Goal: Task Accomplishment & Management: Manage account settings

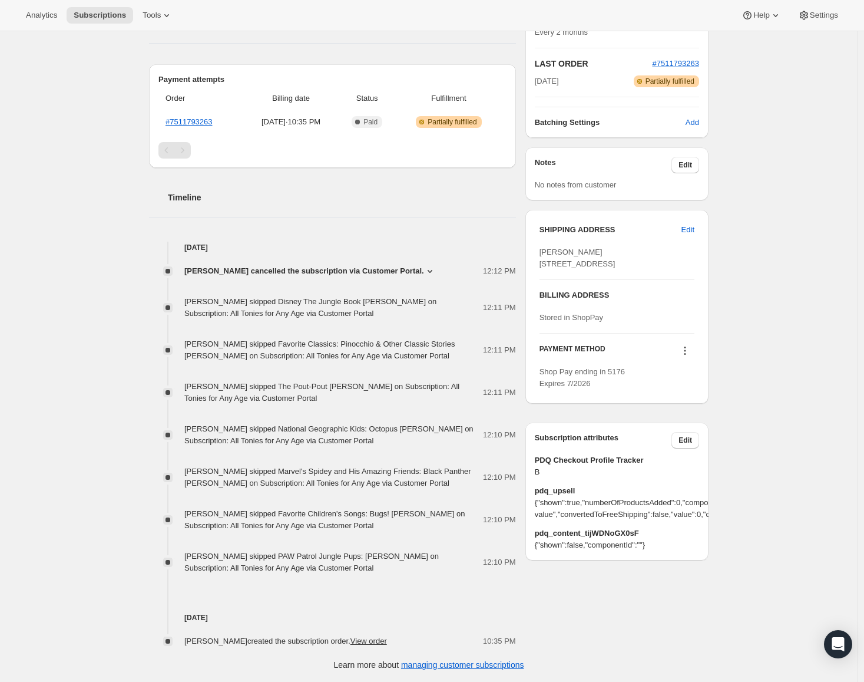
scroll to position [19, 0]
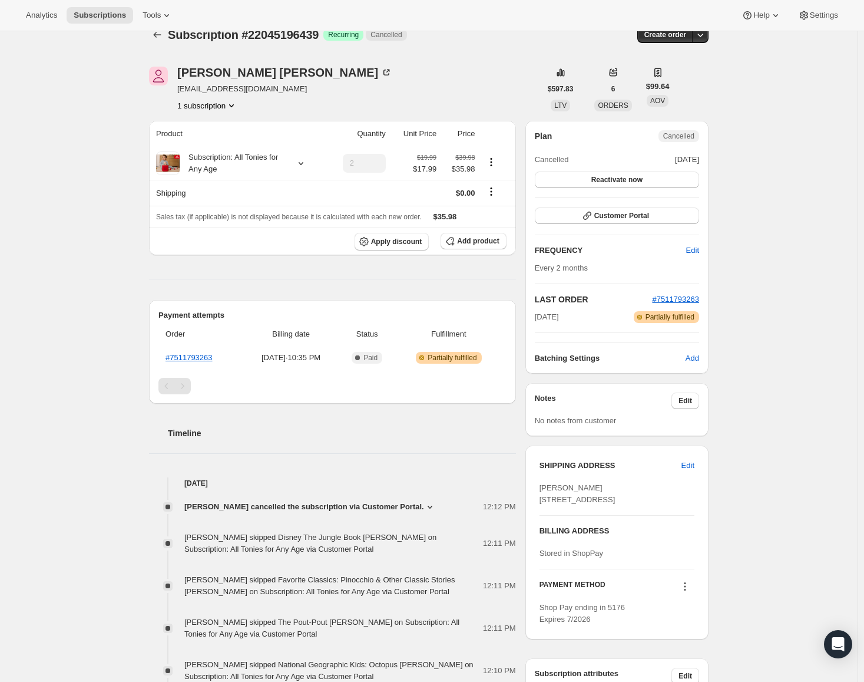
click at [102, 299] on div "Subscription #22045196439. This page is ready Subscription #22045196439 Success…" at bounding box center [429, 465] width 858 height 906
click at [775, 403] on div "Subscription #22045196439. This page is ready Subscription #22045196439 Success…" at bounding box center [429, 465] width 858 height 906
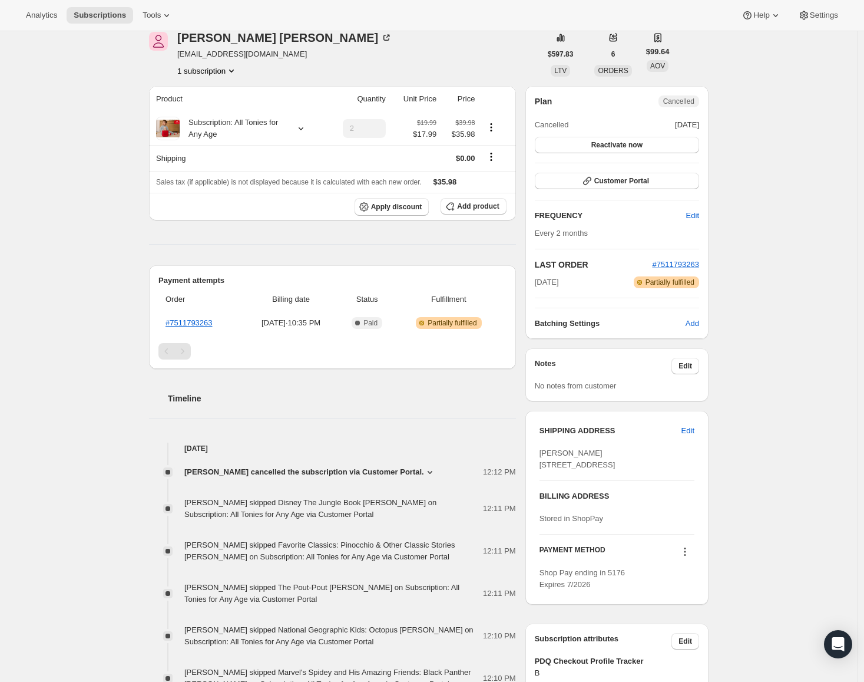
scroll to position [0, 0]
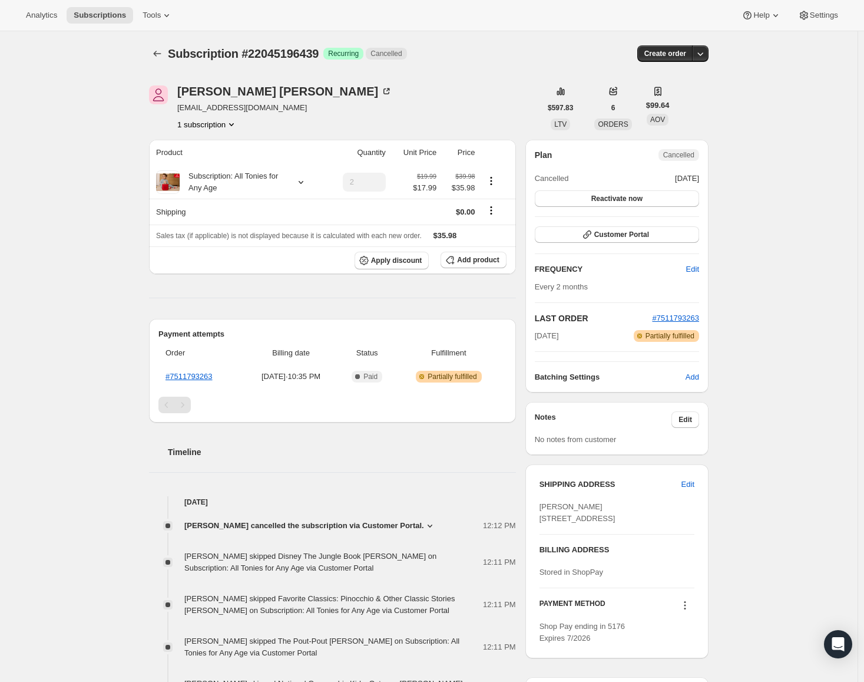
click at [811, 309] on div "Subscription #22045196439. This page is ready Subscription #22045196439 Success…" at bounding box center [429, 484] width 858 height 906
click at [101, 194] on div "Subscription #22045196439. This page is ready Subscription #22045196439 Success…" at bounding box center [429, 484] width 858 height 906
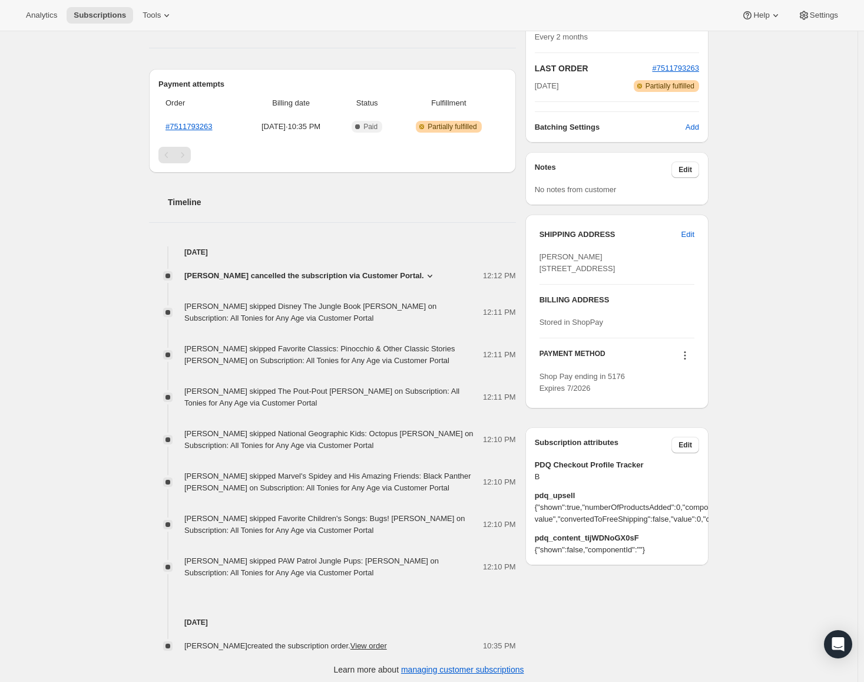
scroll to position [255, 0]
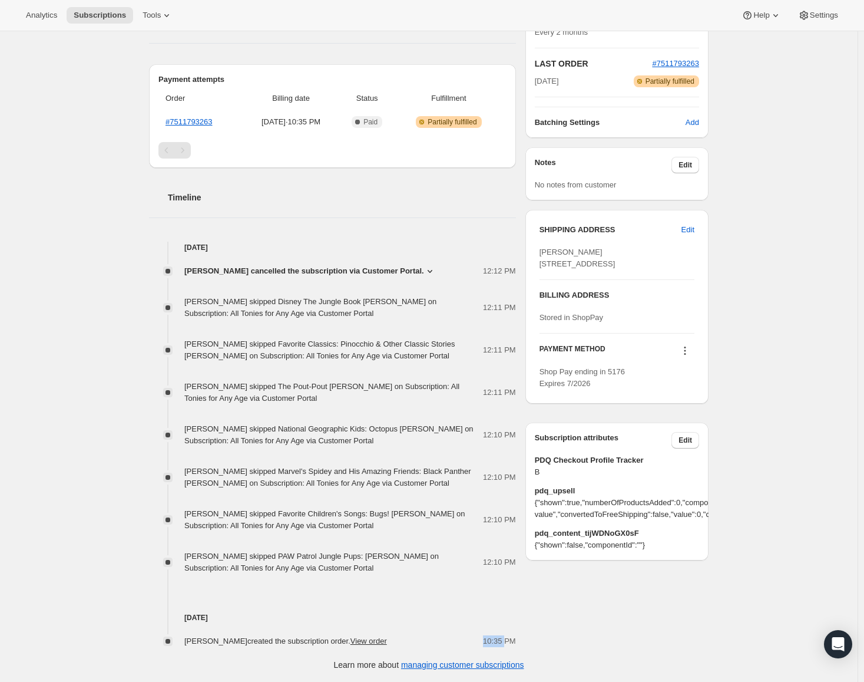
drag, startPoint x: 488, startPoint y: 642, endPoint x: 508, endPoint y: 642, distance: 20.0
click at [508, 642] on span "10:35 PM" at bounding box center [499, 641] width 33 height 12
click at [365, 640] on link "View order" at bounding box center [369, 640] width 37 height 9
click at [79, 76] on div "Subscription #22045196439. This page is ready Subscription #22045196439 Success…" at bounding box center [429, 230] width 858 height 906
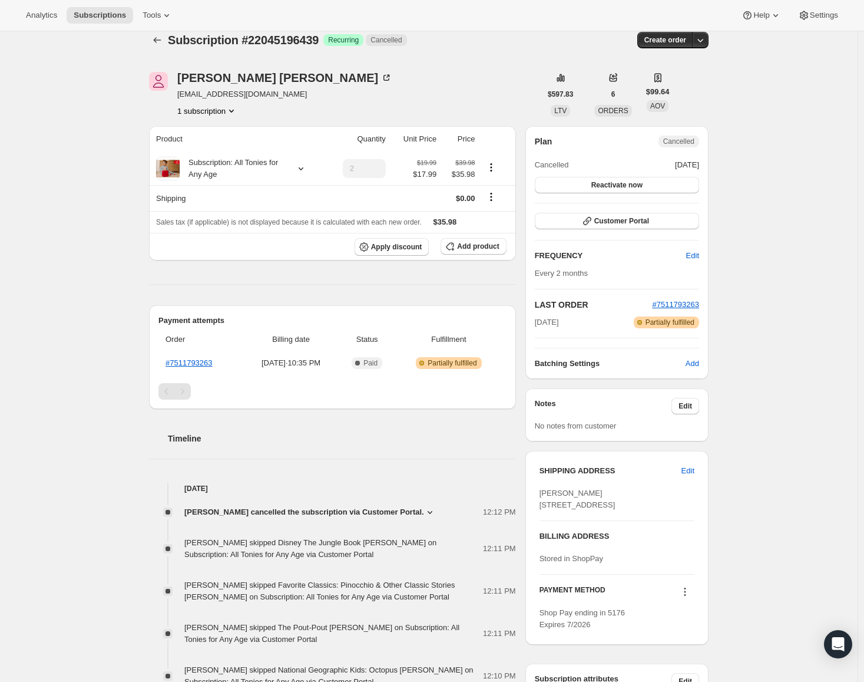
scroll to position [0, 0]
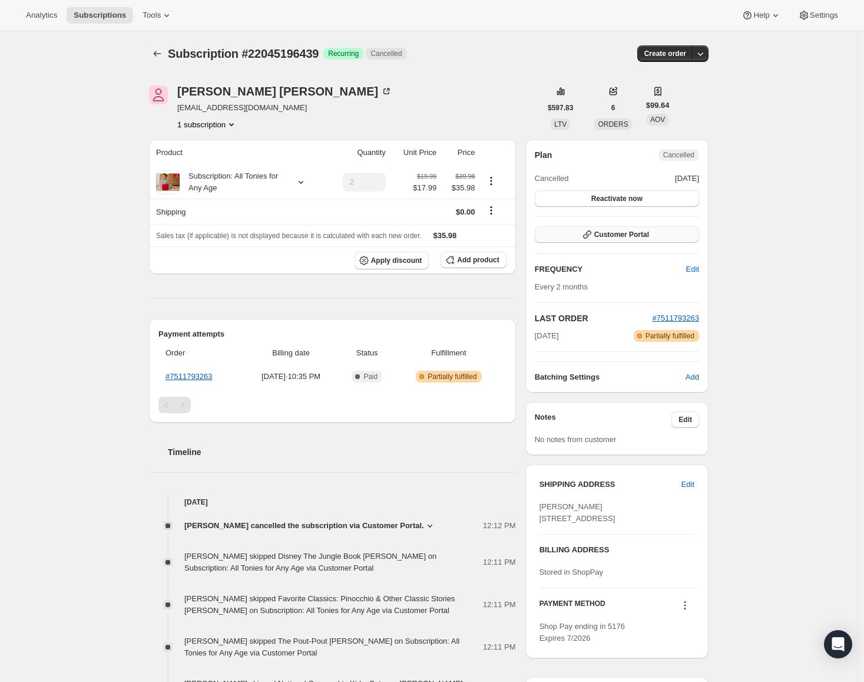
click at [645, 235] on span "Customer Portal" at bounding box center [622, 234] width 55 height 9
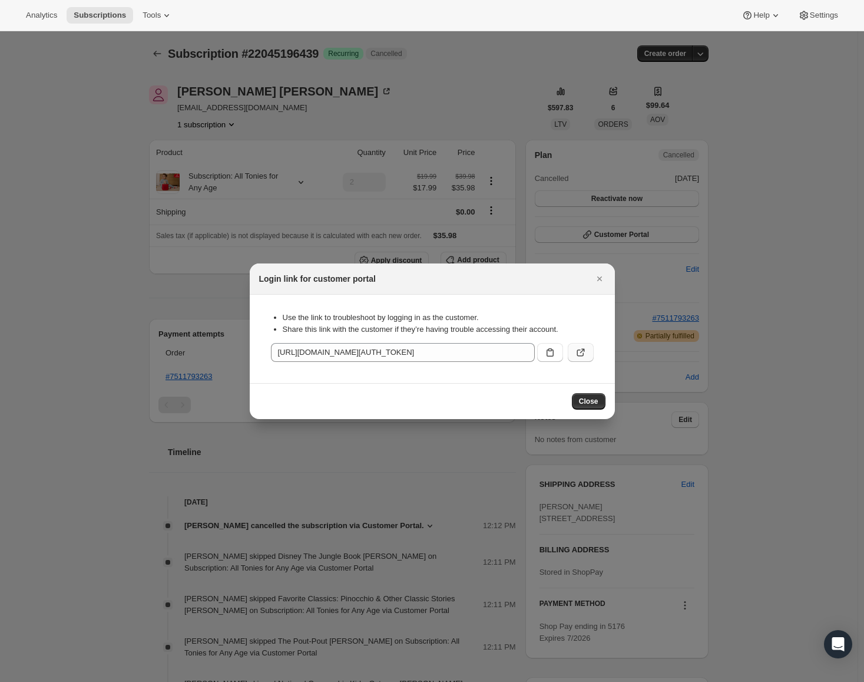
click at [588, 354] on button ":rbr:" at bounding box center [581, 352] width 26 height 19
click at [601, 278] on icon "Close" at bounding box center [600, 279] width 12 height 12
